Goal: Understand process/instructions

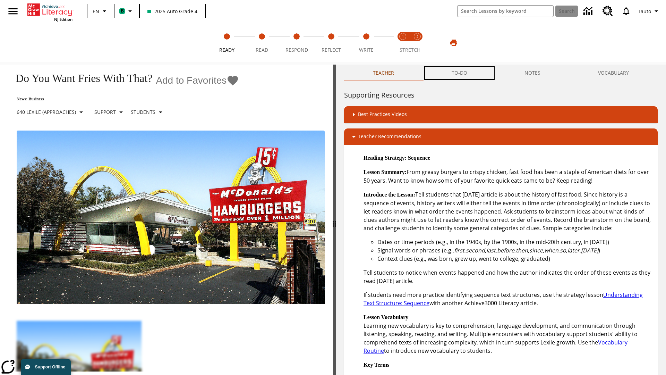
click at [460, 73] on button "TO-DO" at bounding box center [459, 73] width 73 height 17
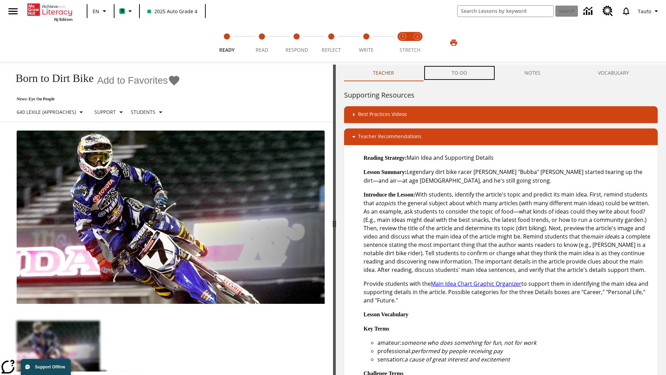
click at [460, 73] on button "TO-DO" at bounding box center [459, 73] width 73 height 17
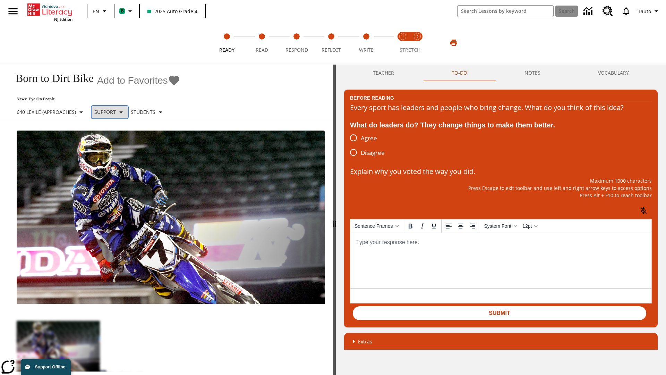
click at [115, 112] on p "Support" at bounding box center [105, 111] width 22 height 7
click at [123, 152] on p "Support" at bounding box center [122, 152] width 41 height 7
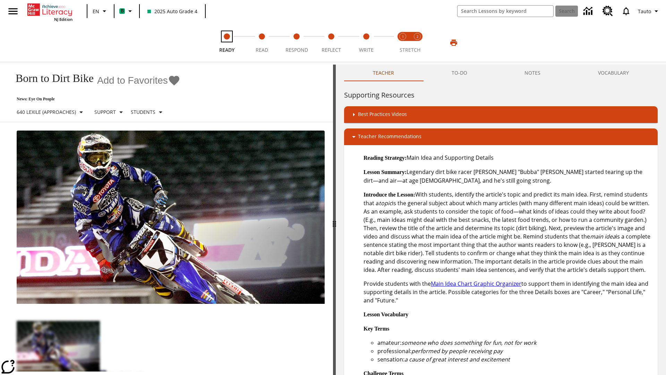
click at [227, 43] on span "Ready" at bounding box center [226, 47] width 15 height 12
click at [460, 73] on button "TO-DO" at bounding box center [459, 73] width 73 height 17
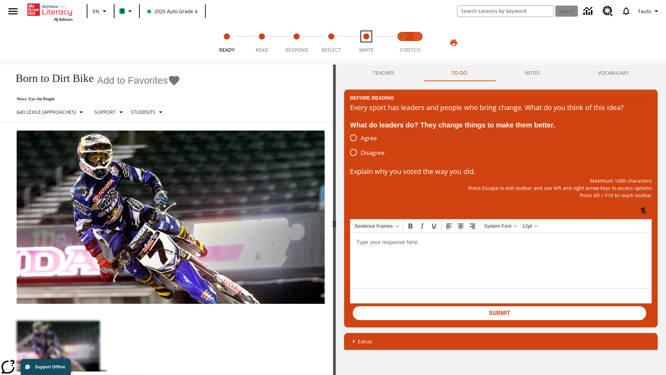
click at [366, 43] on span "Write" at bounding box center [366, 47] width 15 height 12
